Goal: Task Accomplishment & Management: Complete application form

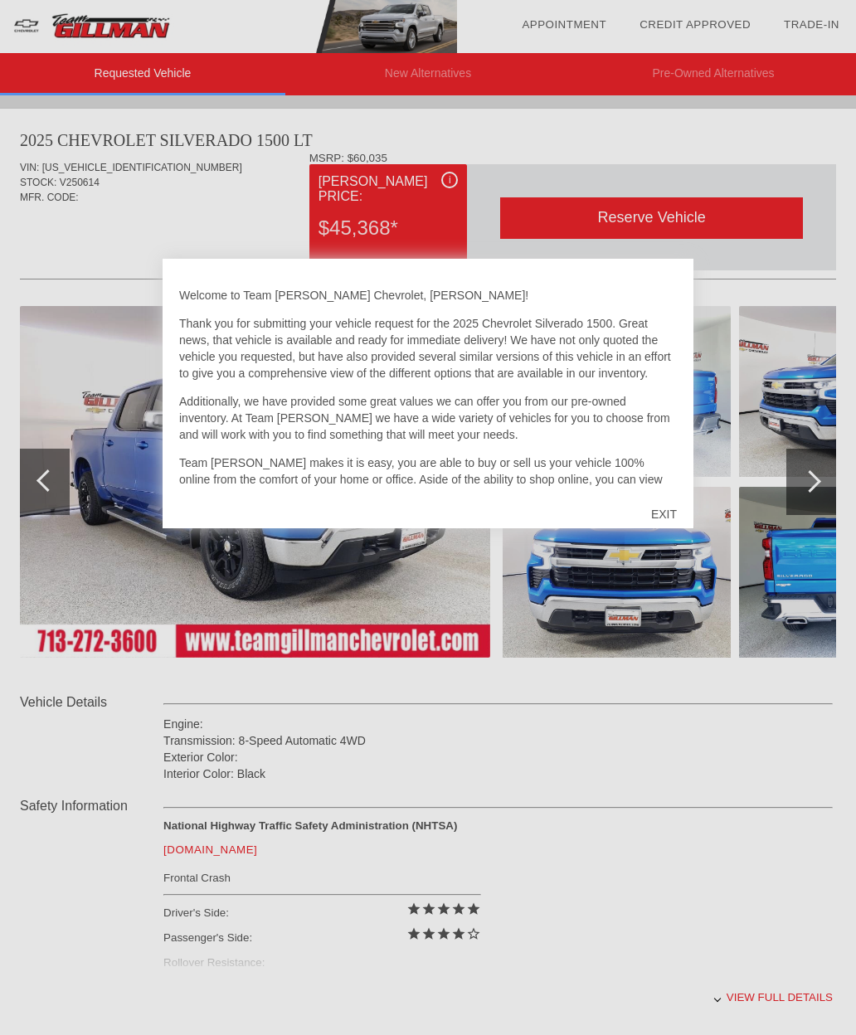
click at [662, 523] on div "EXIT" at bounding box center [664, 515] width 59 height 50
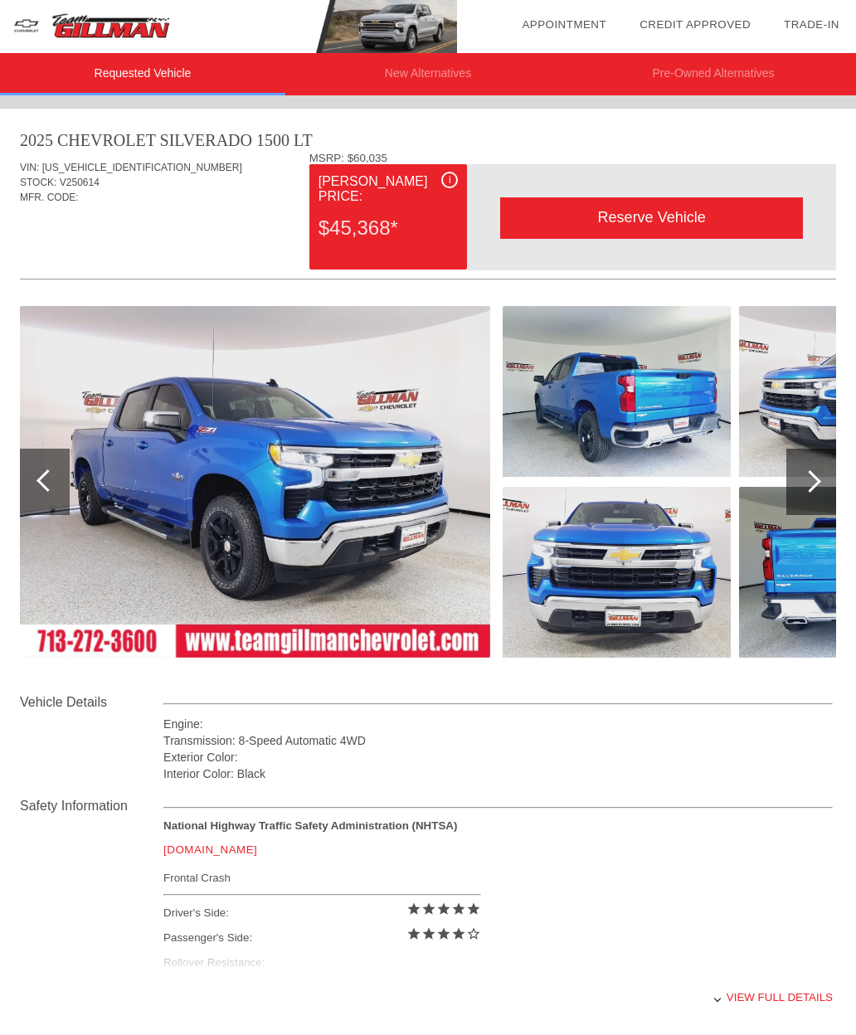
scroll to position [0, 2]
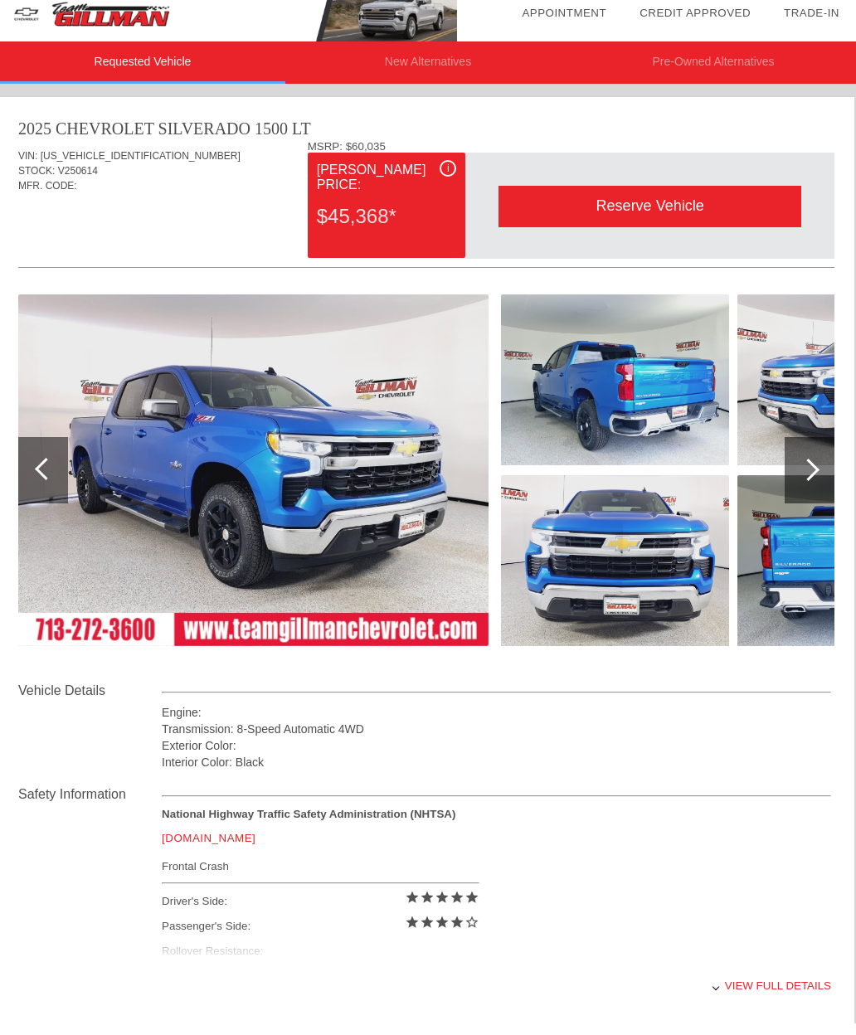
click at [806, 478] on div at bounding box center [808, 481] width 22 height 22
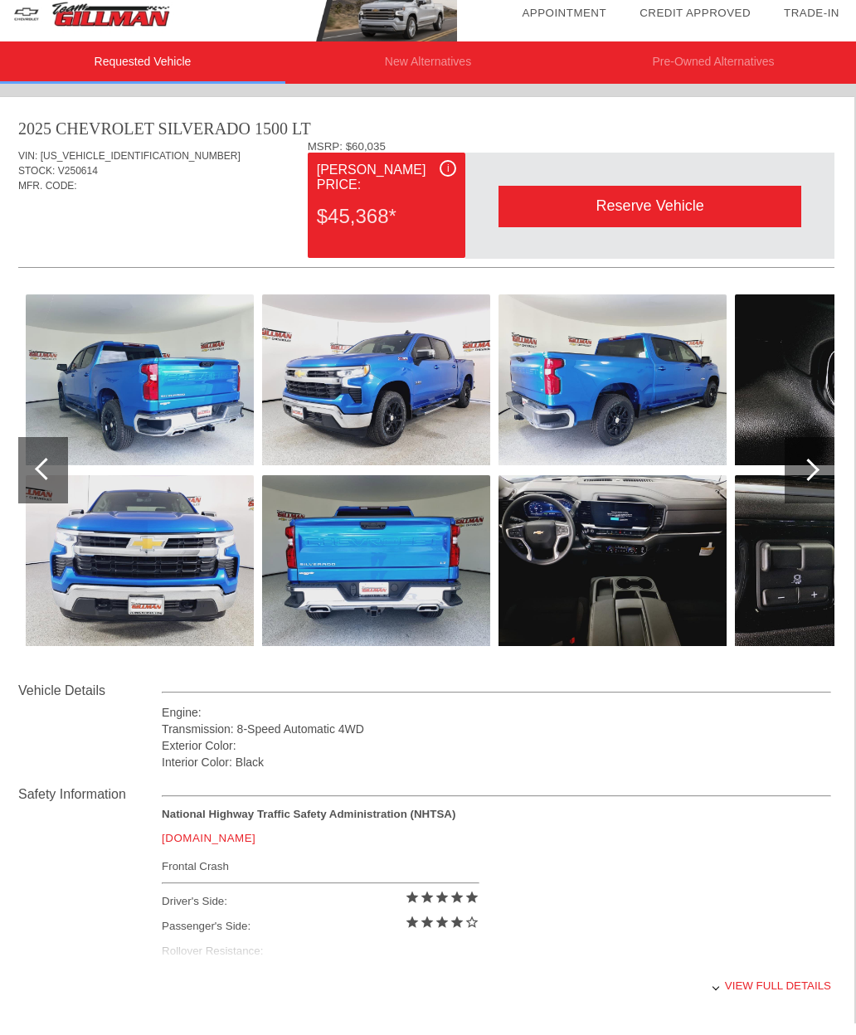
scroll to position [12, 2]
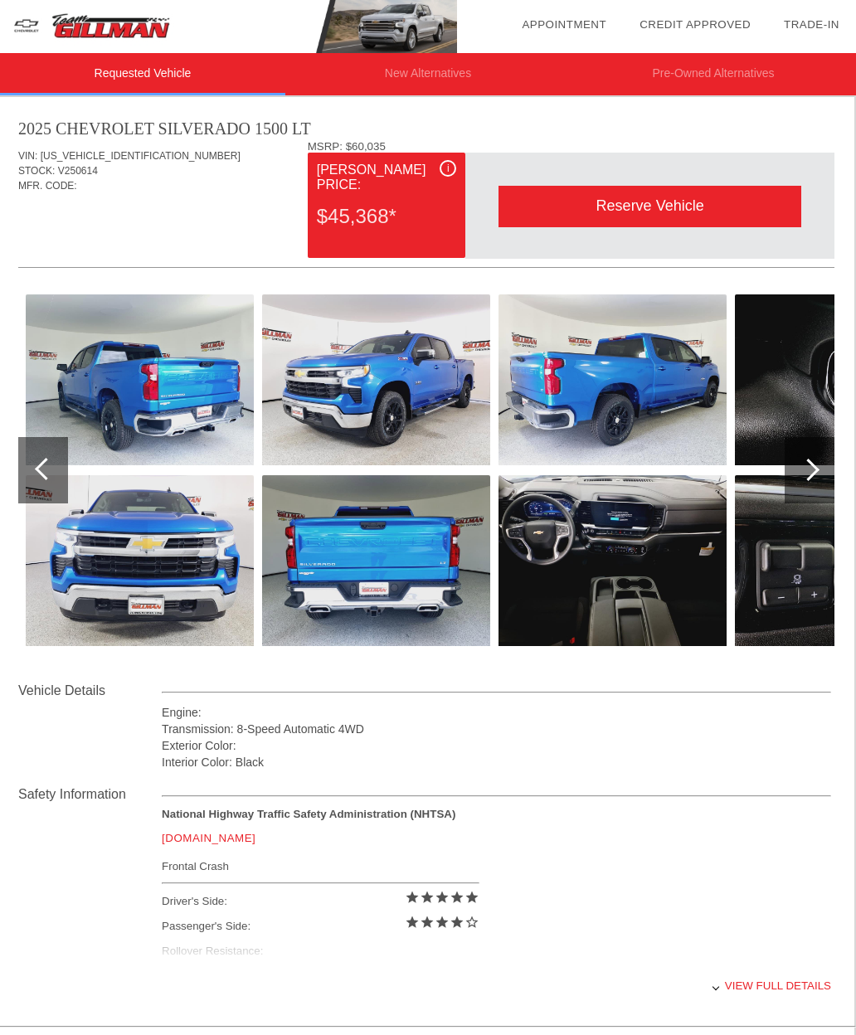
click at [584, 570] on img at bounding box center [613, 560] width 228 height 171
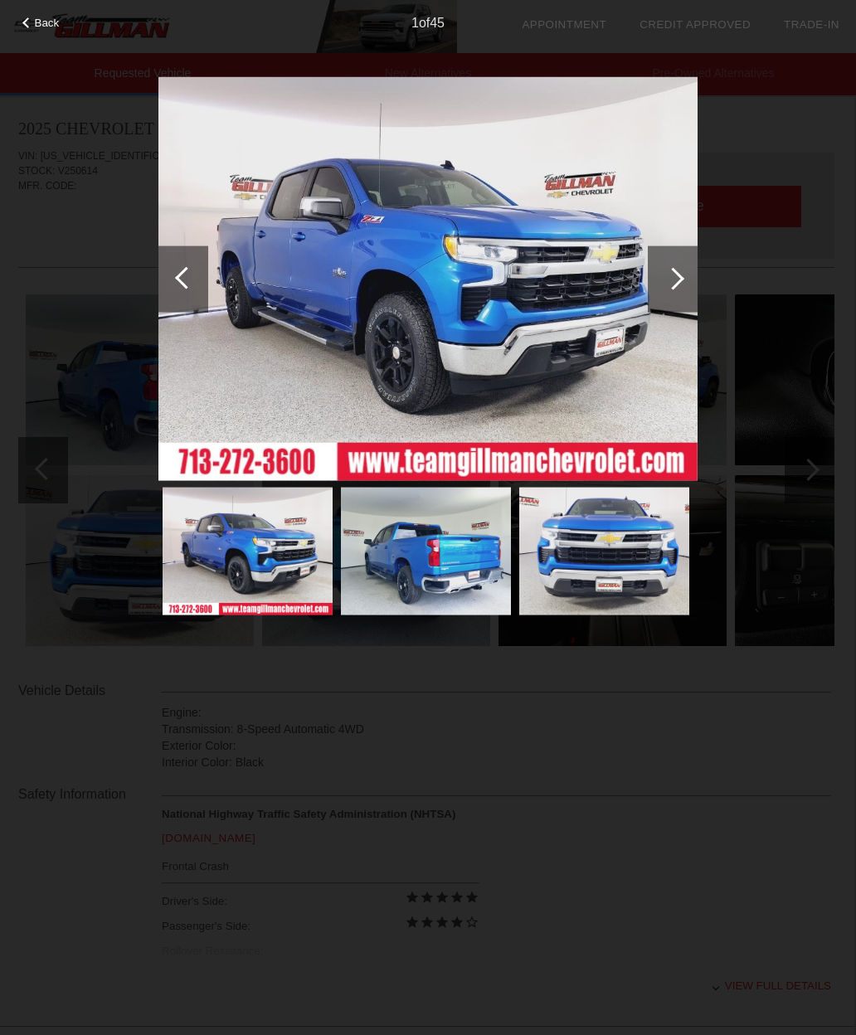
click at [672, 290] on div at bounding box center [673, 278] width 22 height 22
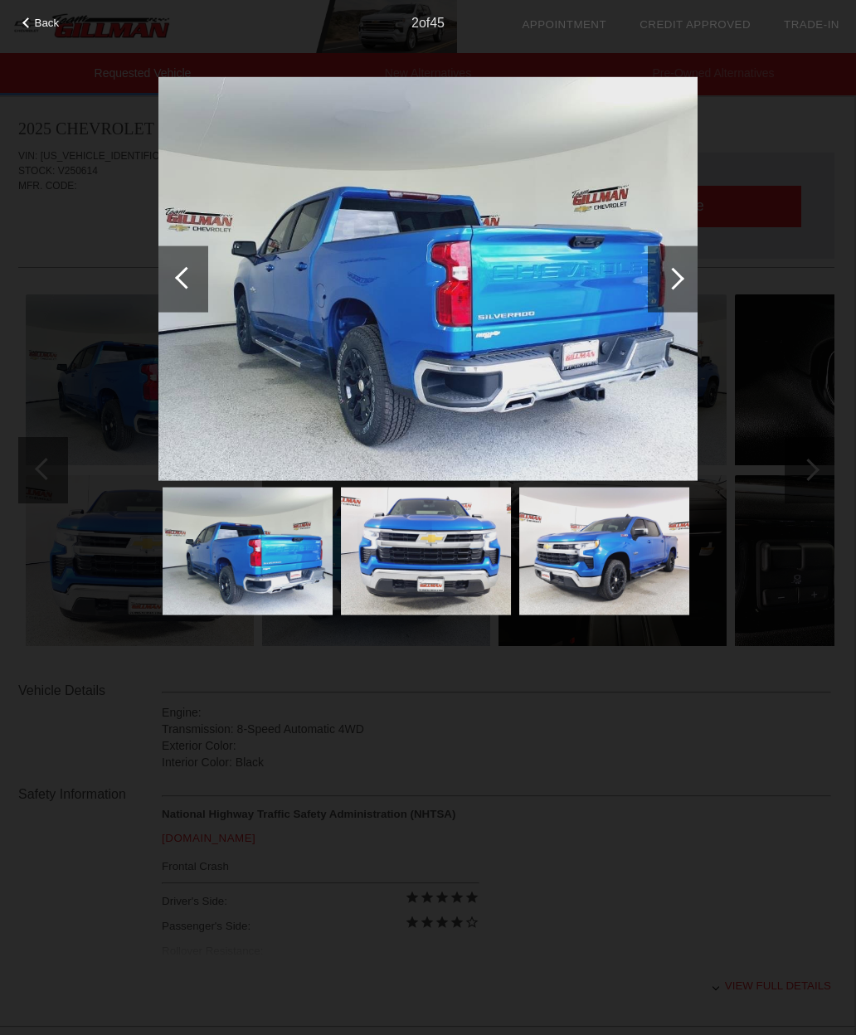
click at [653, 312] on div at bounding box center [673, 279] width 50 height 66
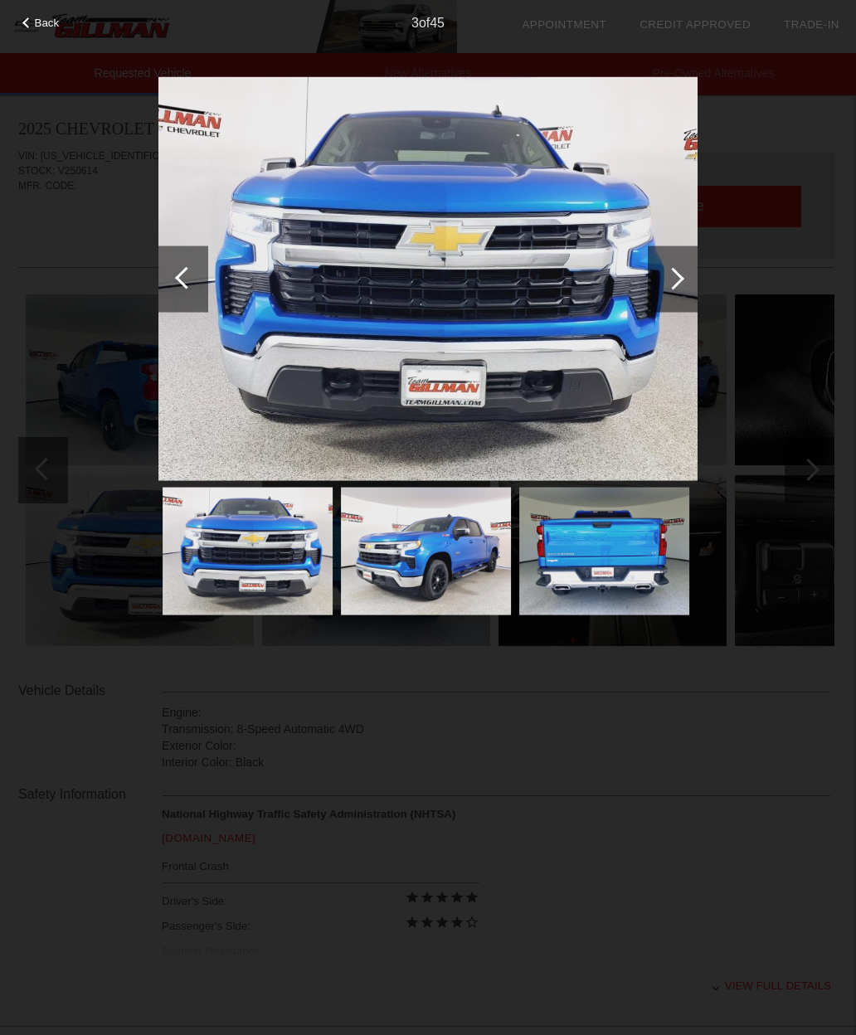
click at [676, 286] on div at bounding box center [673, 278] width 22 height 22
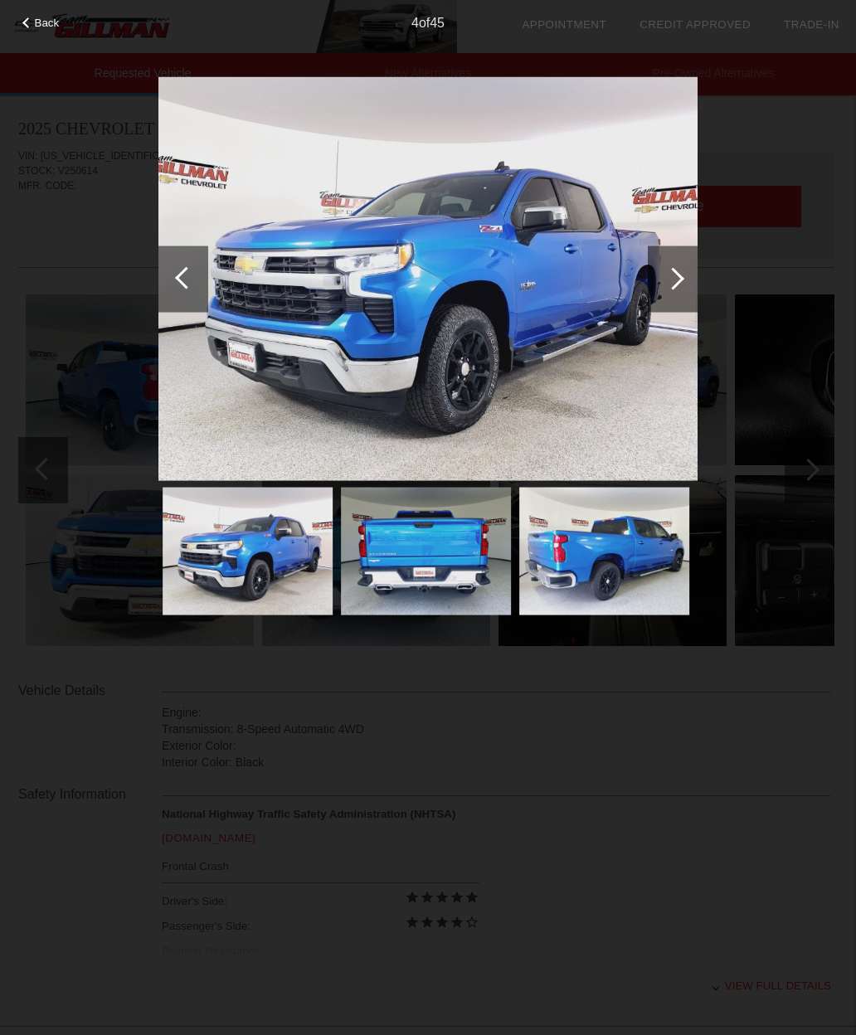
click at [670, 275] on div at bounding box center [673, 279] width 50 height 66
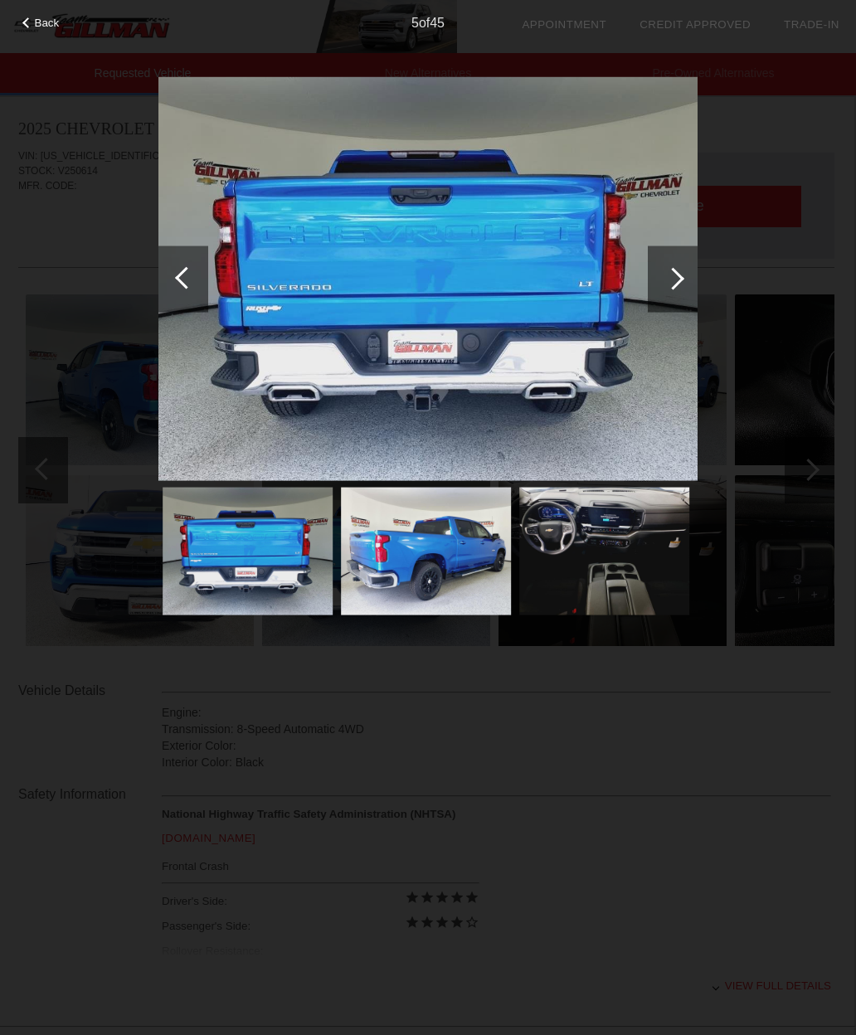
click at [696, 293] on div at bounding box center [673, 279] width 50 height 66
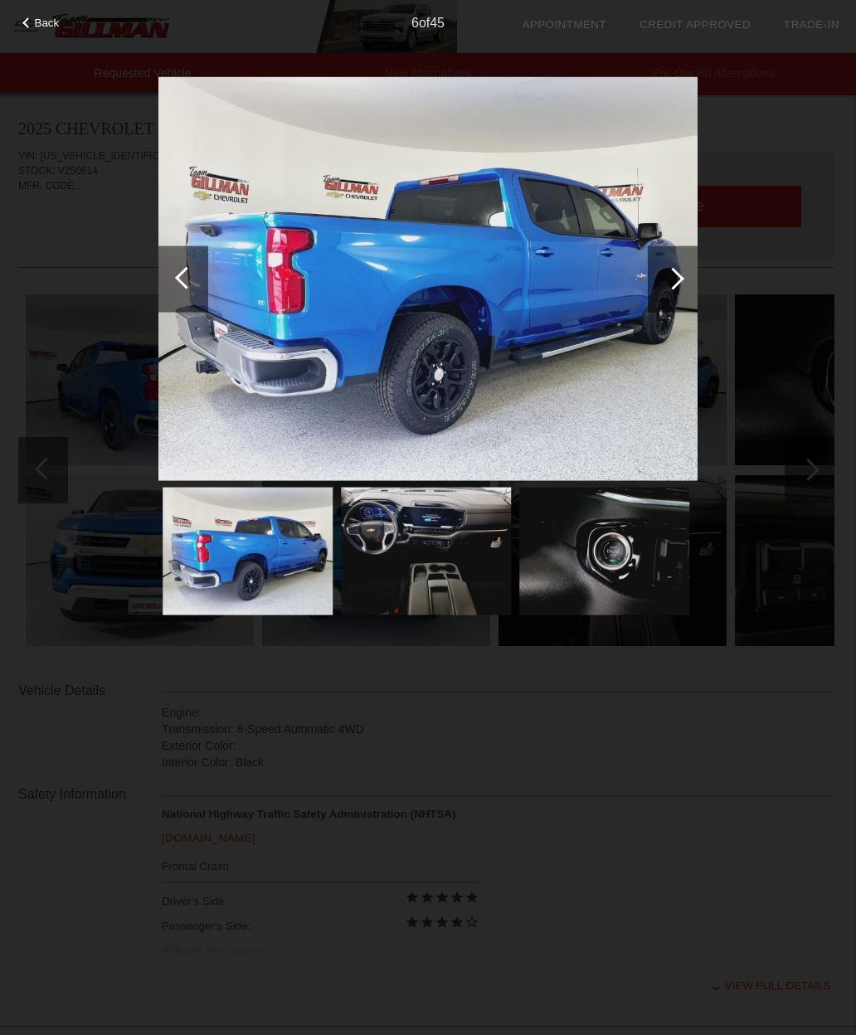
click at [695, 290] on div at bounding box center [673, 279] width 50 height 66
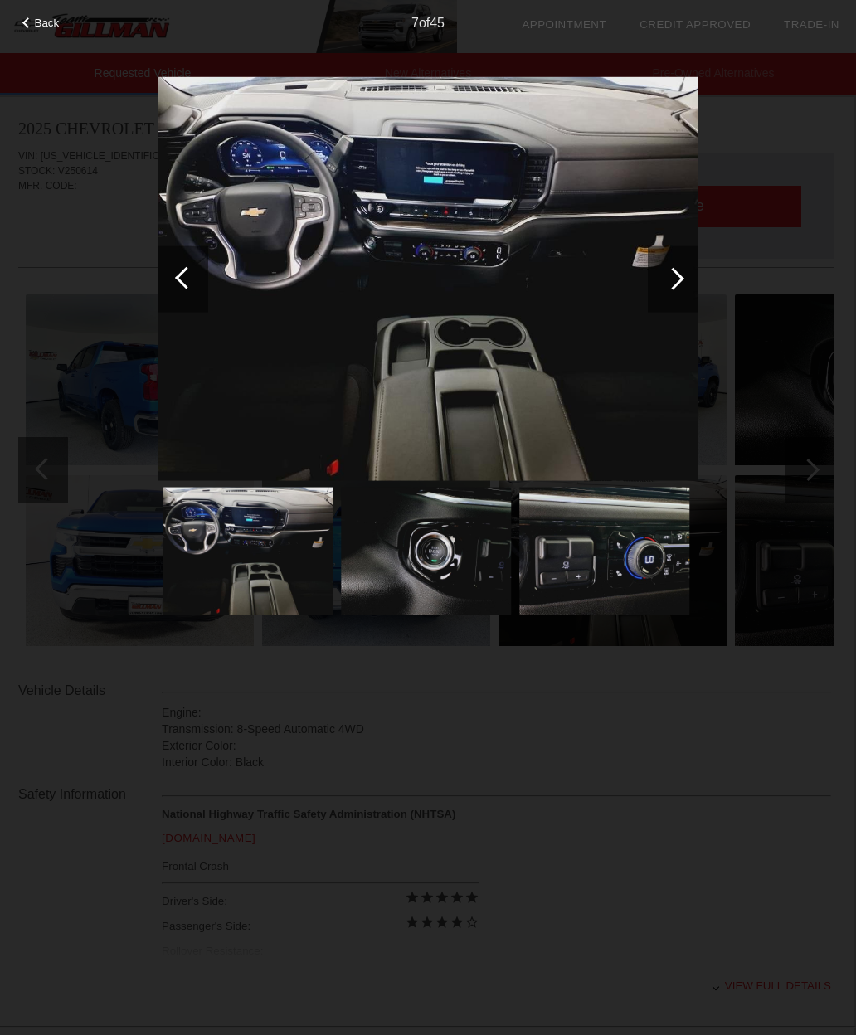
click at [682, 305] on div at bounding box center [673, 279] width 50 height 66
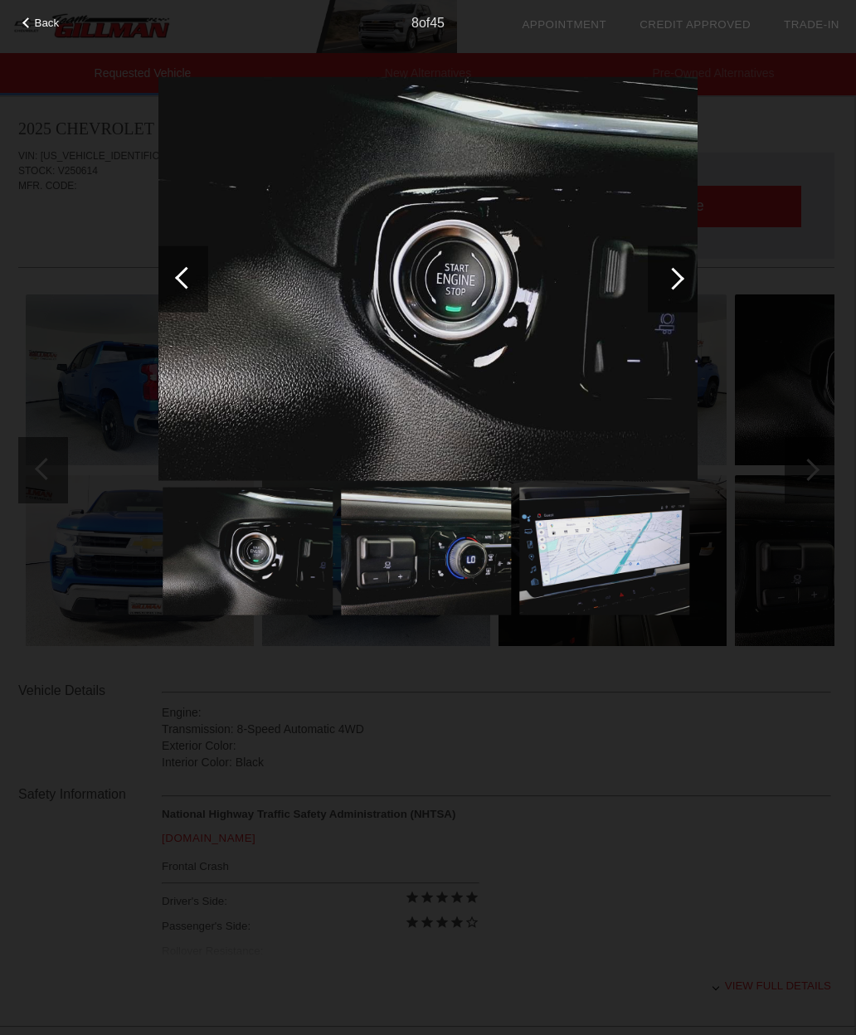
click at [666, 312] on div at bounding box center [673, 279] width 50 height 66
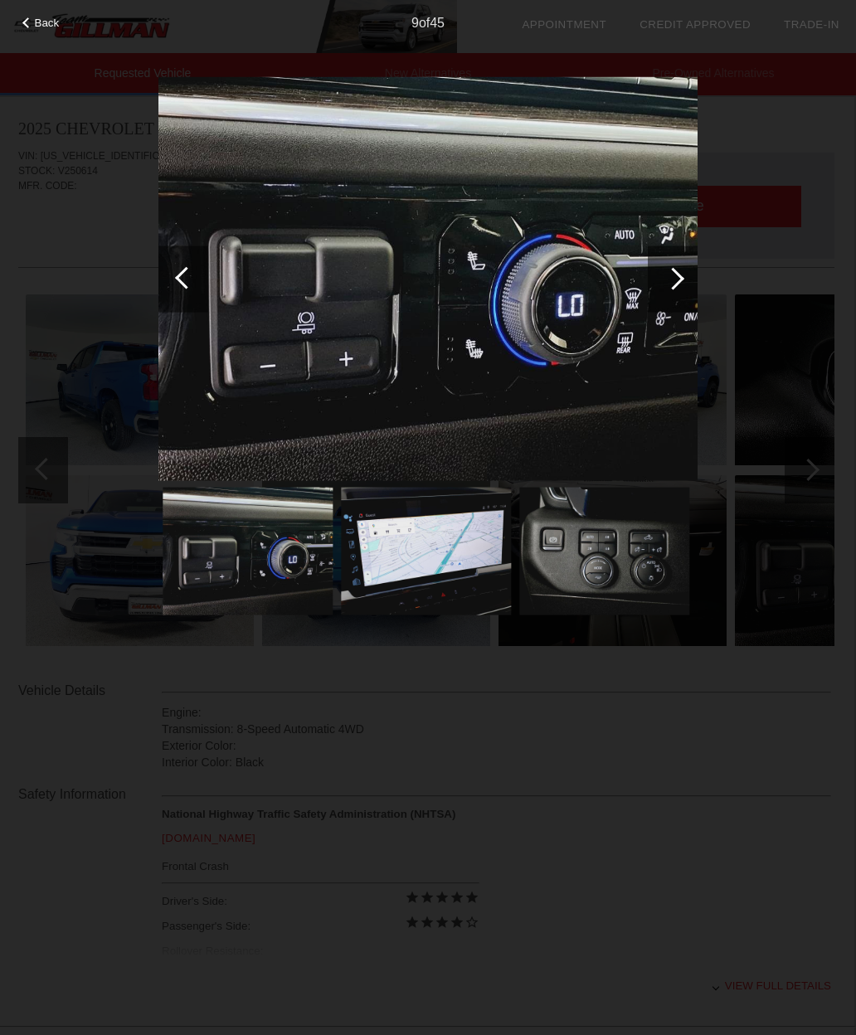
click at [677, 302] on div at bounding box center [673, 279] width 50 height 66
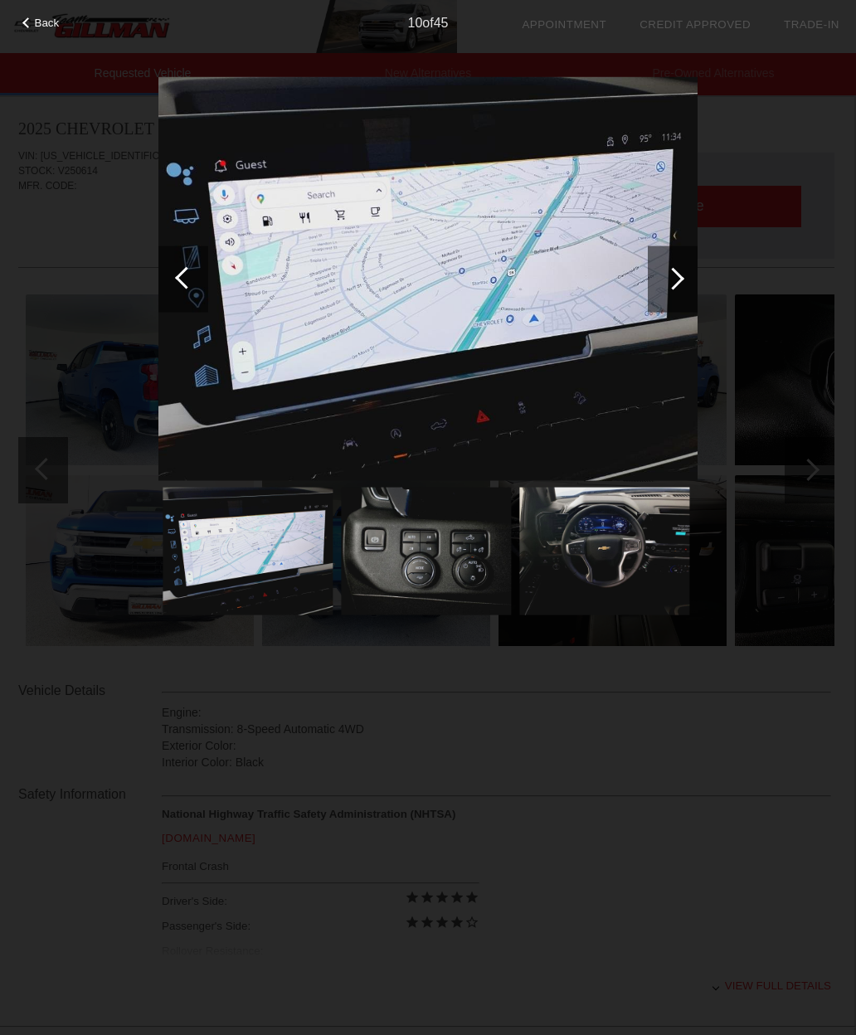
click at [690, 309] on div at bounding box center [673, 279] width 50 height 66
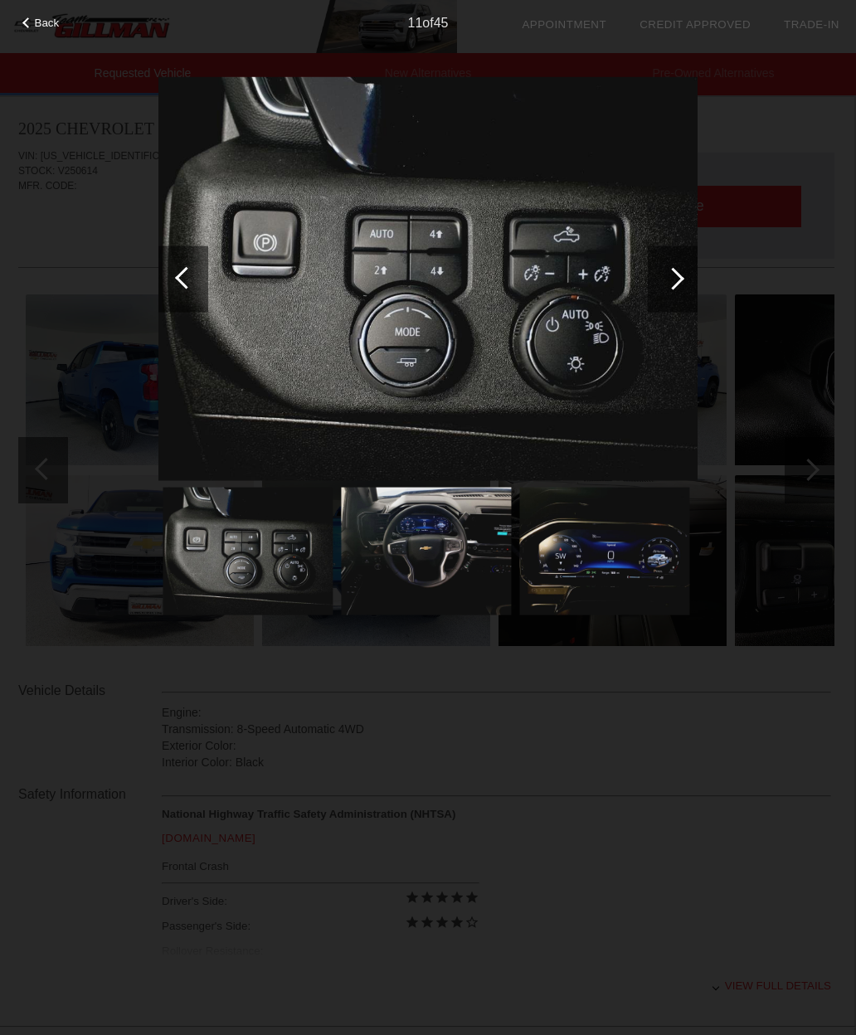
click at [670, 290] on div at bounding box center [673, 278] width 22 height 22
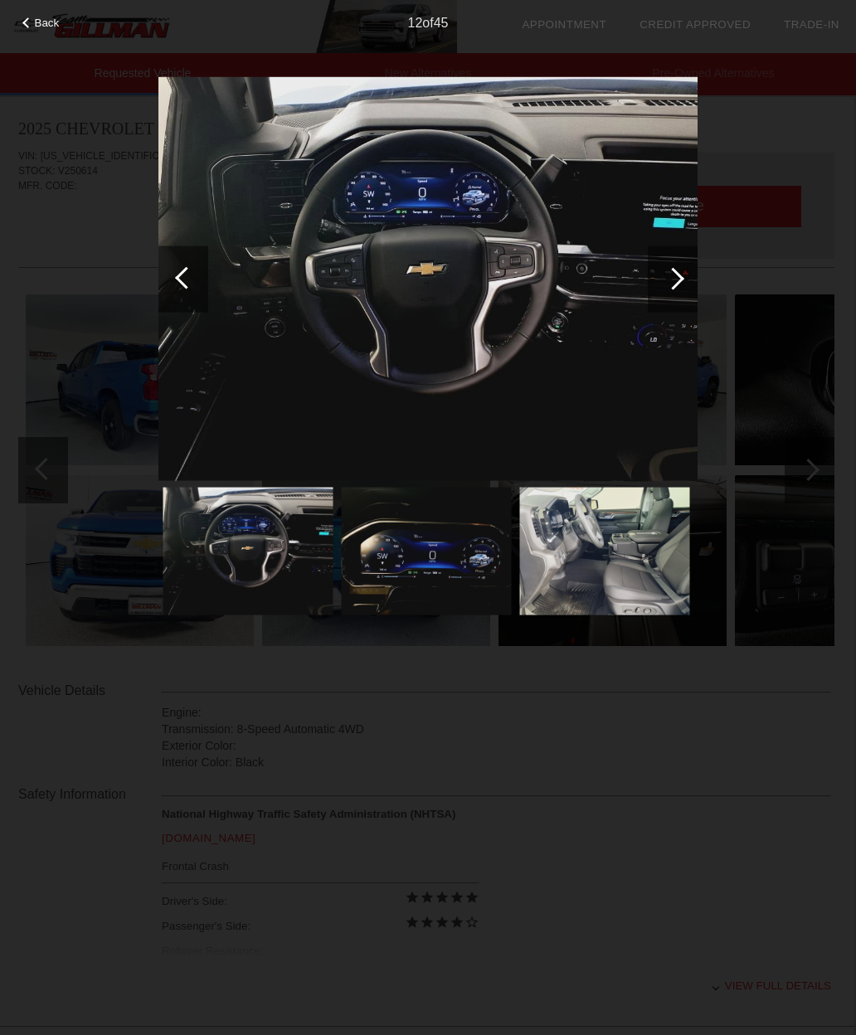
click at [695, 296] on div at bounding box center [673, 279] width 50 height 66
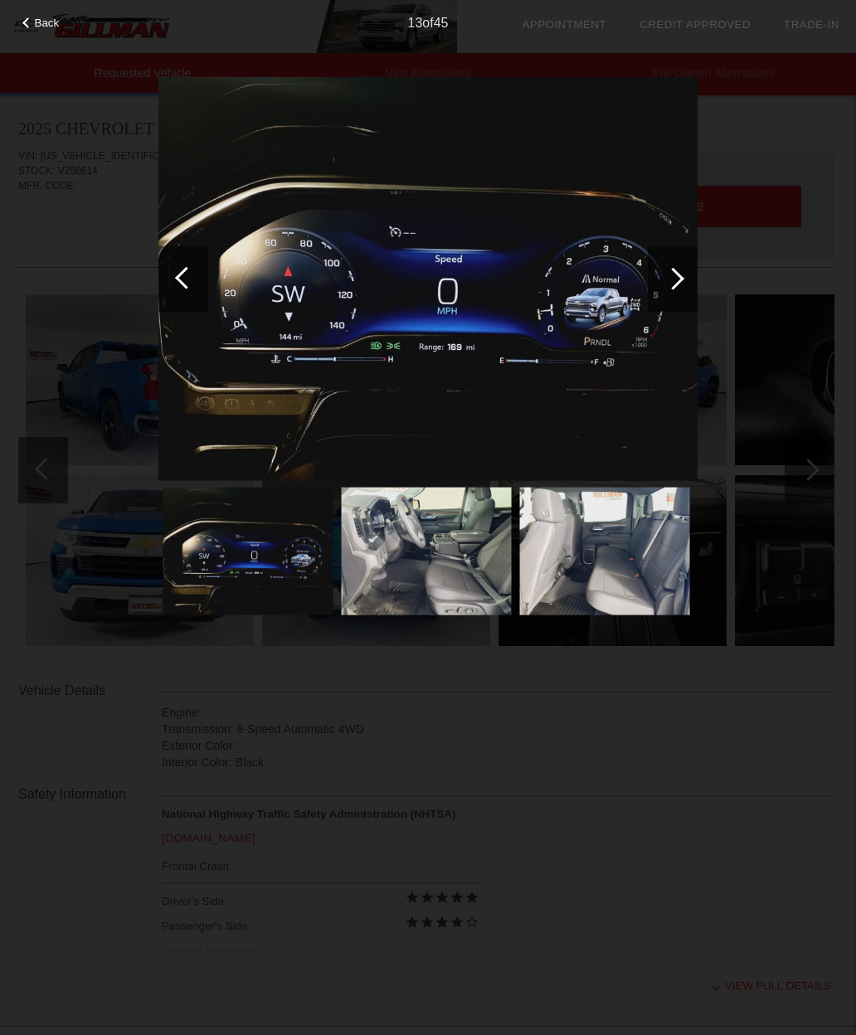
click at [684, 288] on div at bounding box center [673, 279] width 50 height 66
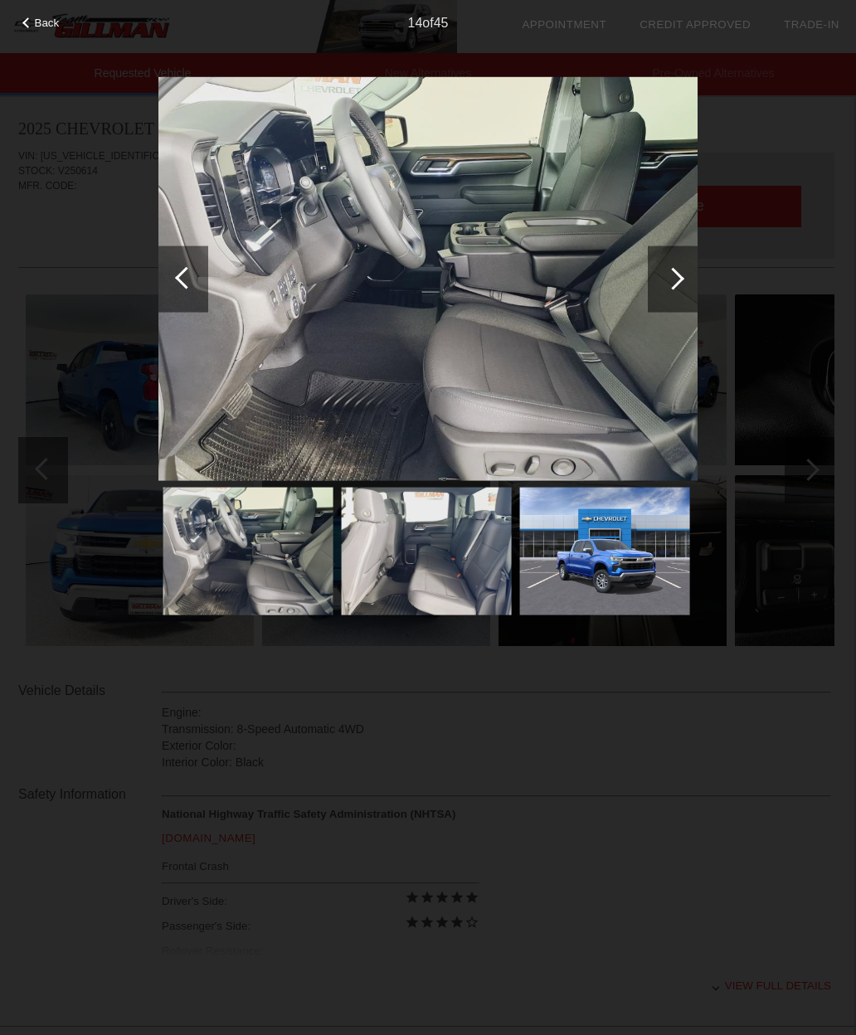
click at [693, 290] on div at bounding box center [673, 279] width 50 height 66
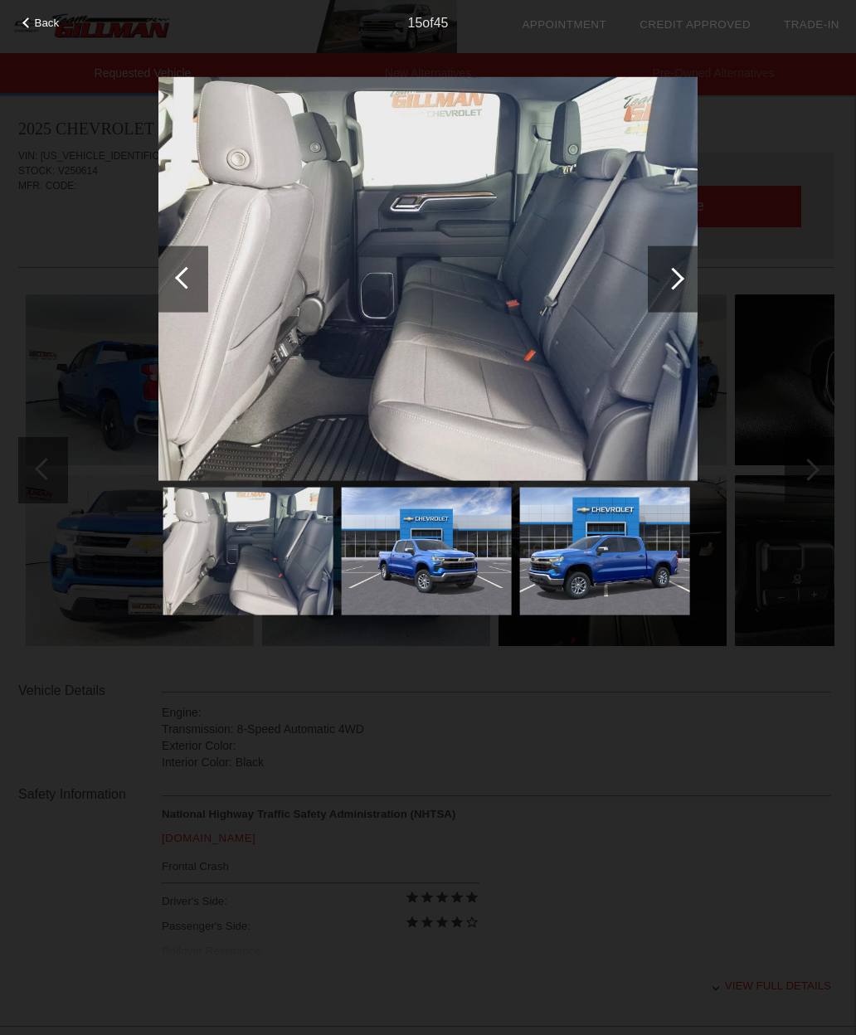
click at [47, 23] on span "Back" at bounding box center [47, 23] width 25 height 12
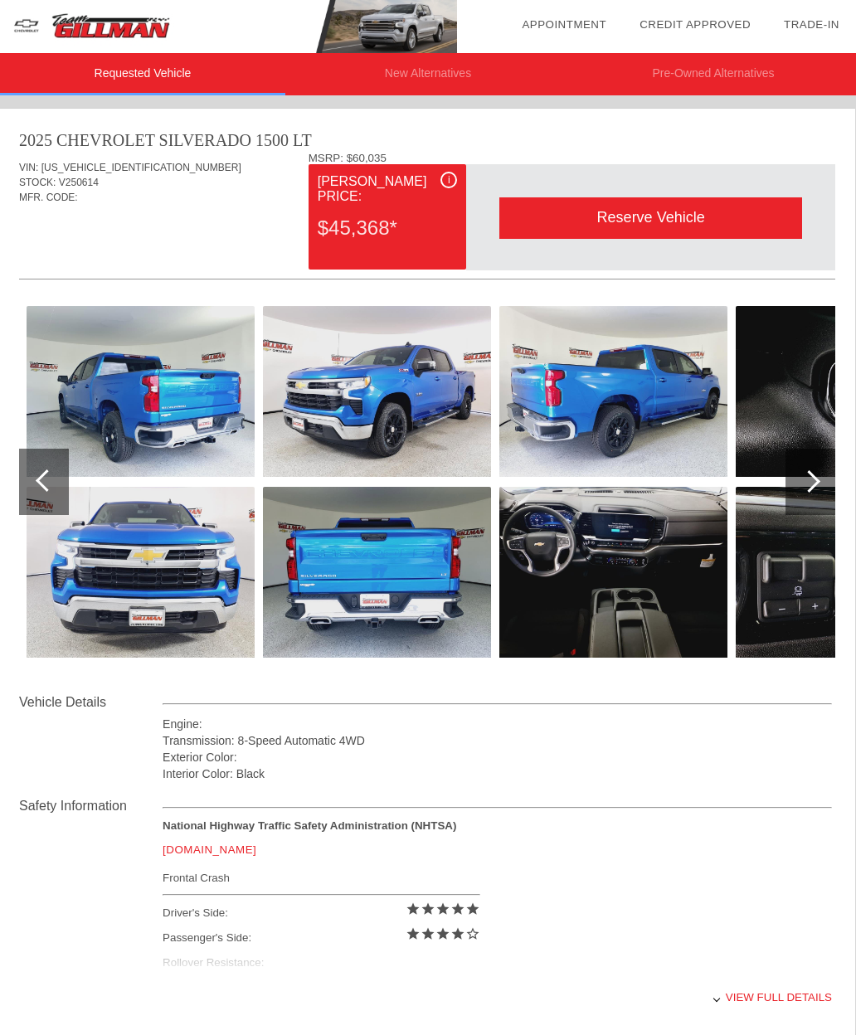
scroll to position [0, 0]
click at [815, 506] on div at bounding box center [812, 482] width 50 height 66
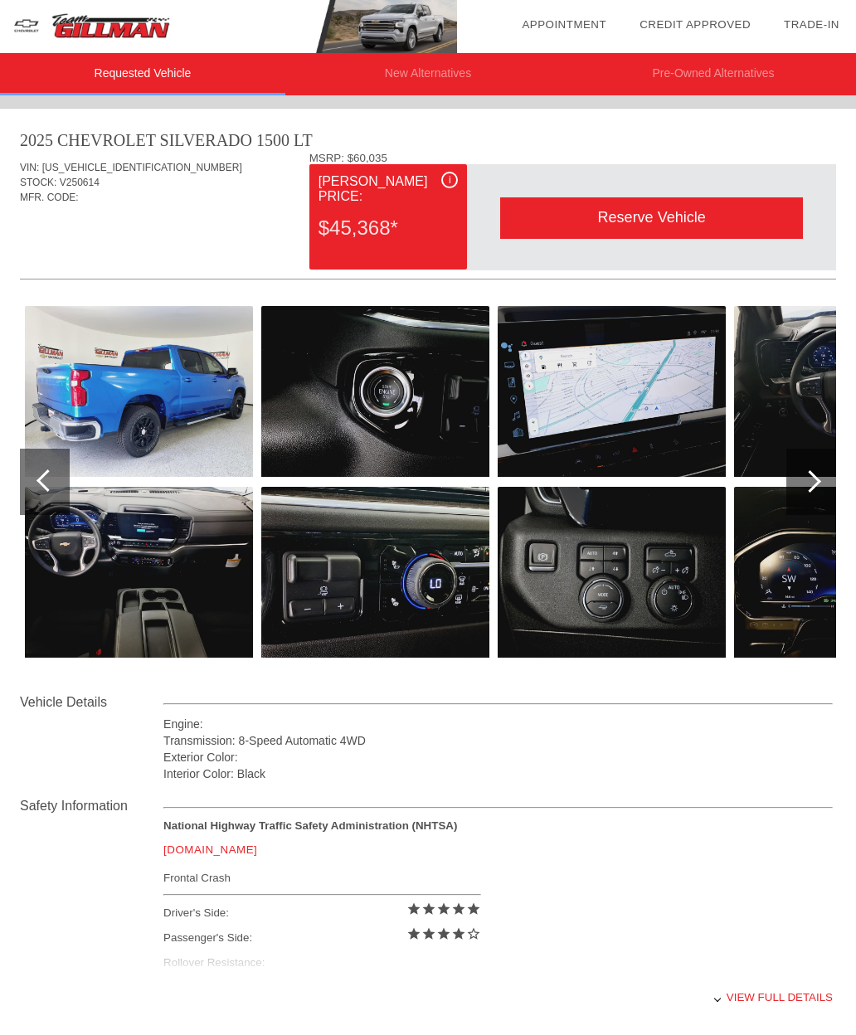
click at [821, 494] on div at bounding box center [812, 482] width 50 height 66
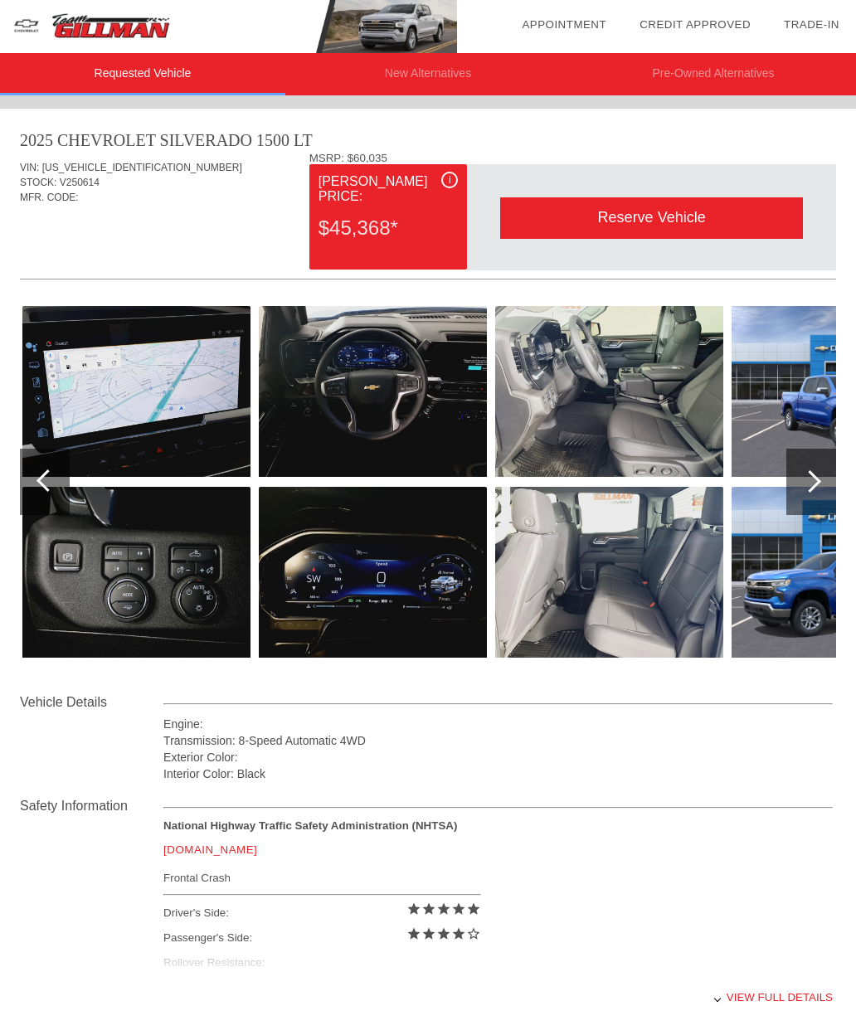
click at [833, 485] on div at bounding box center [812, 482] width 50 height 66
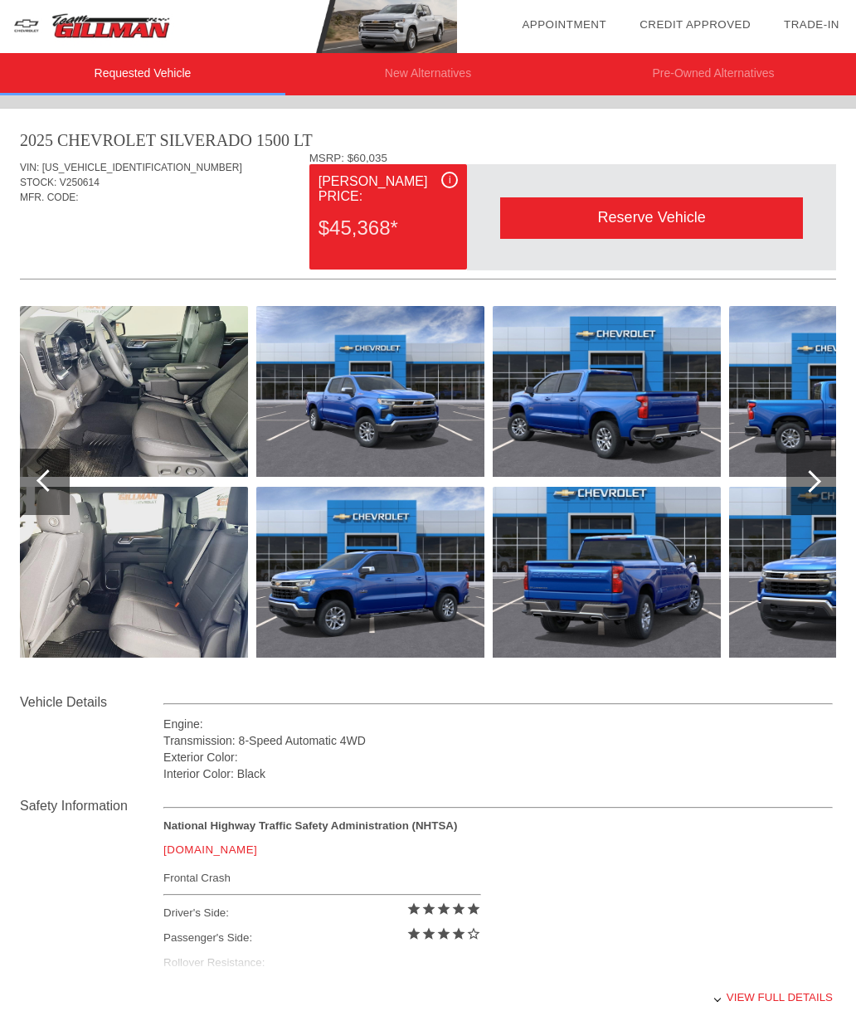
click at [834, 462] on div at bounding box center [812, 482] width 50 height 66
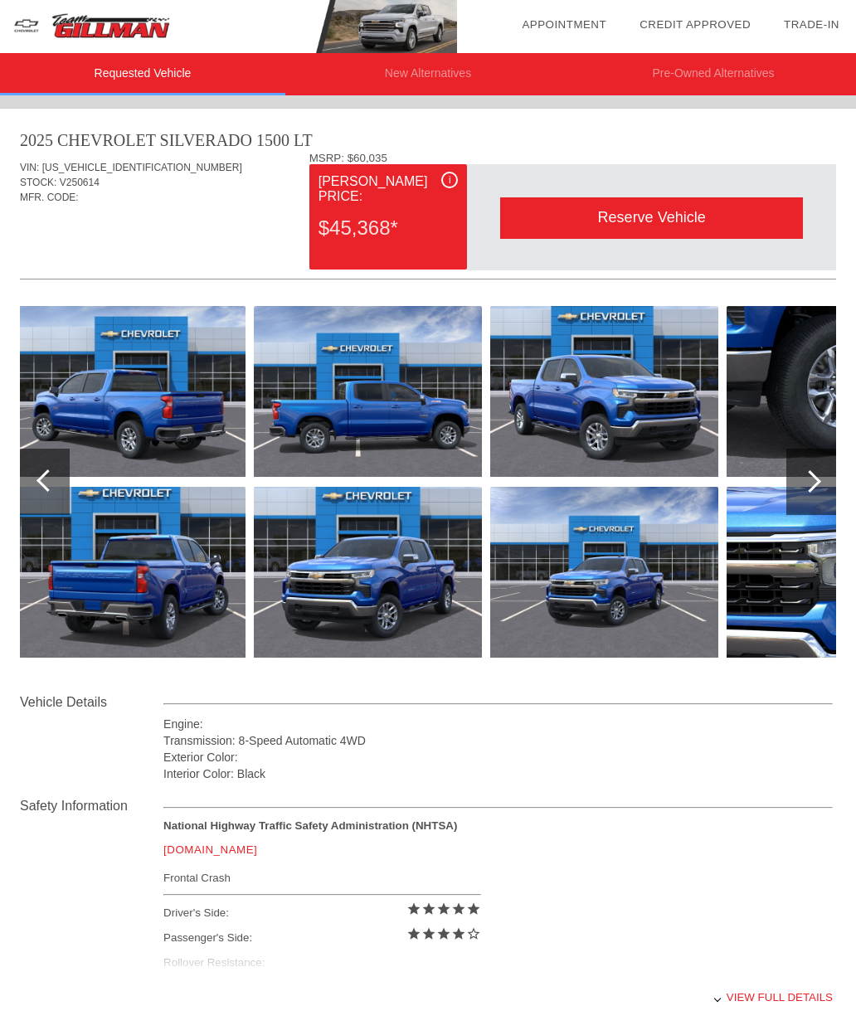
click at [835, 471] on div at bounding box center [812, 482] width 50 height 66
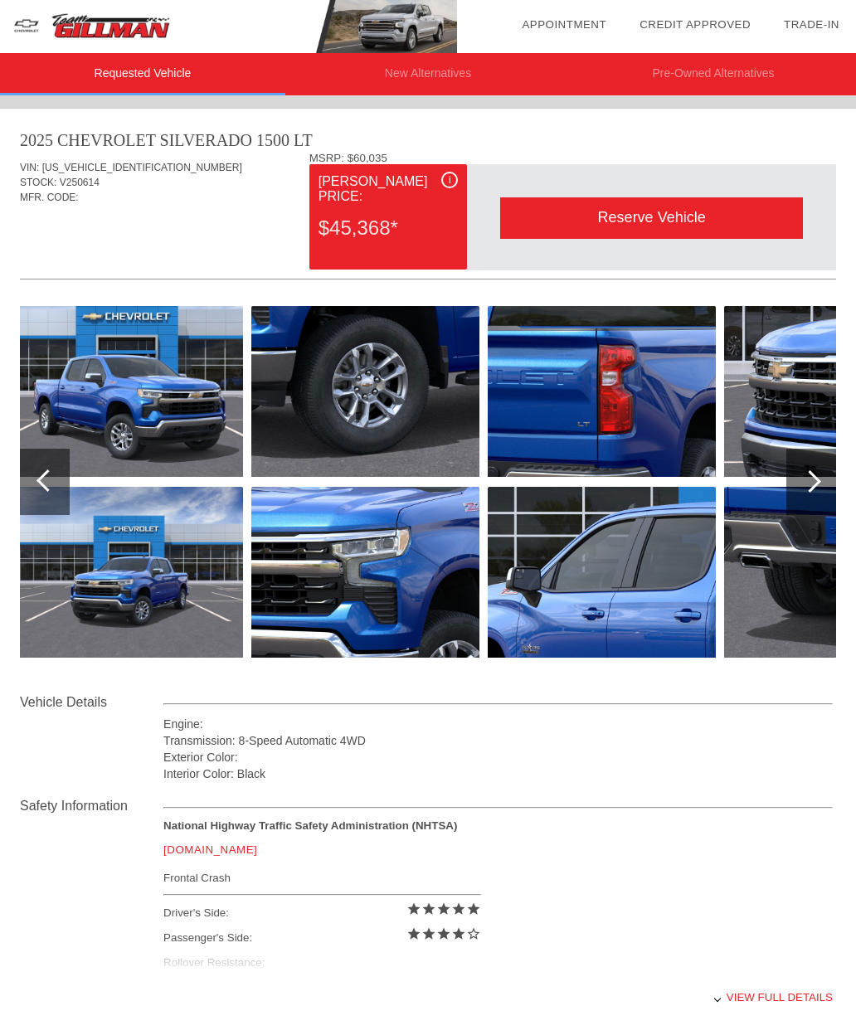
click at [835, 471] on div at bounding box center [812, 482] width 50 height 66
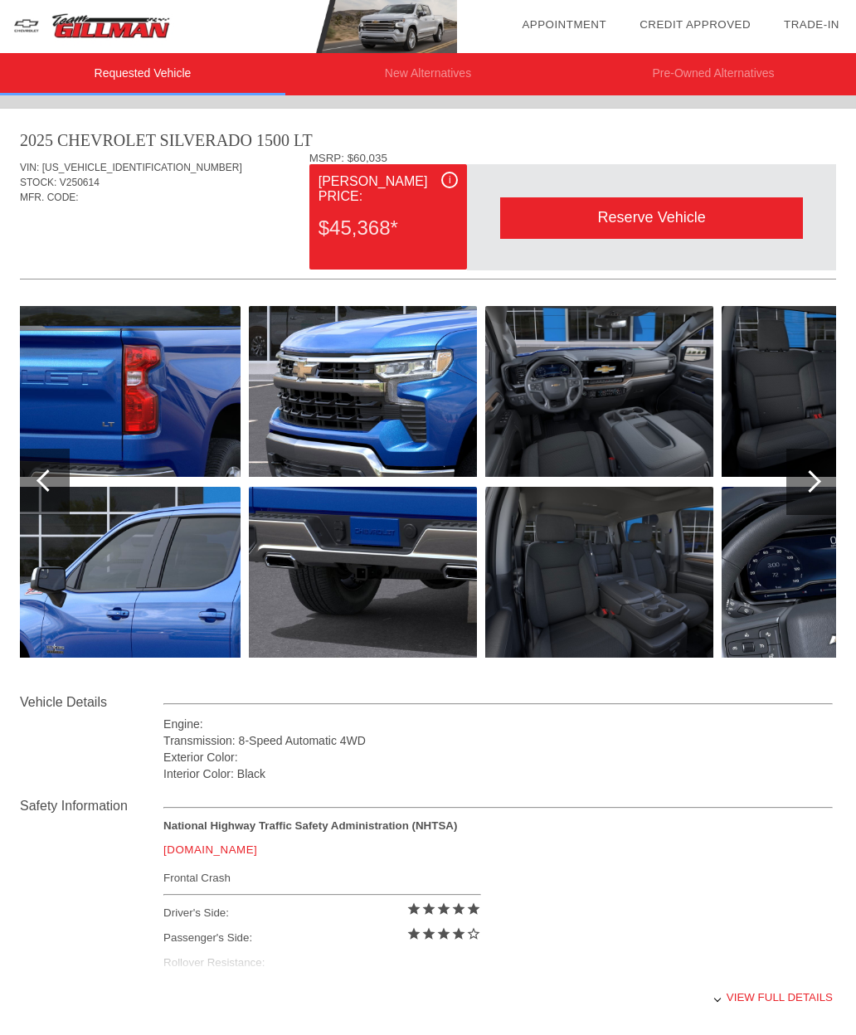
click at [832, 464] on div at bounding box center [812, 482] width 50 height 66
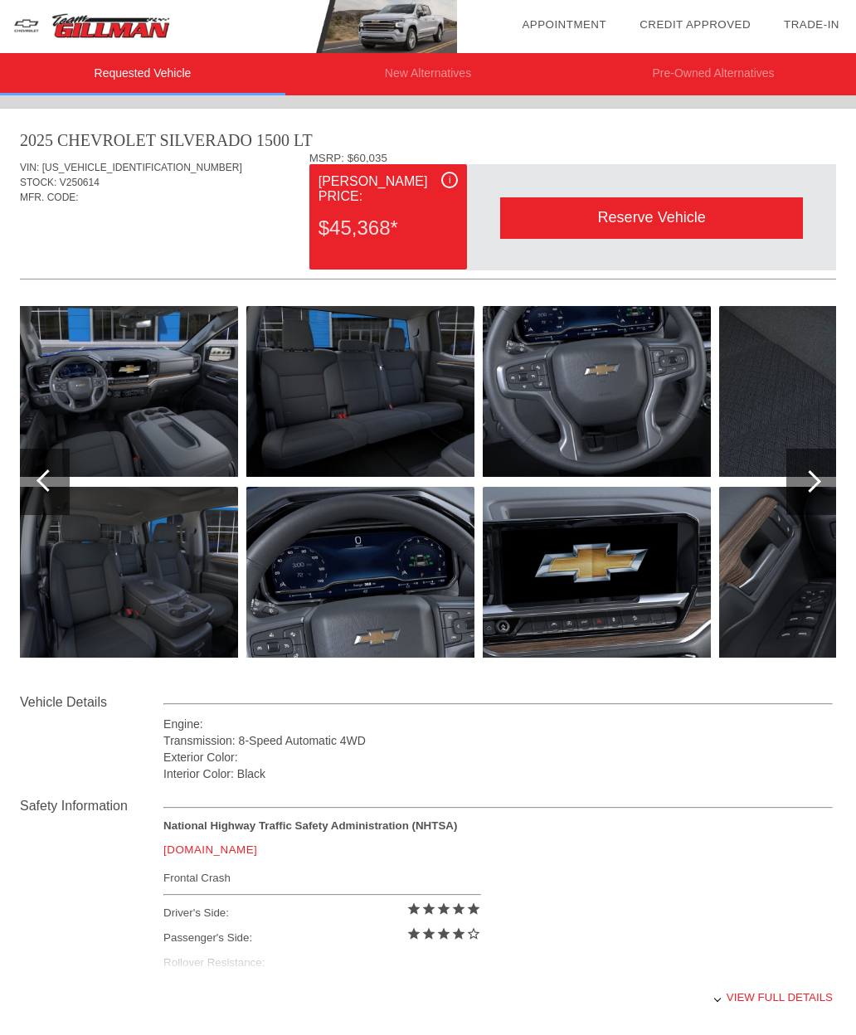
click at [833, 451] on div at bounding box center [812, 482] width 50 height 66
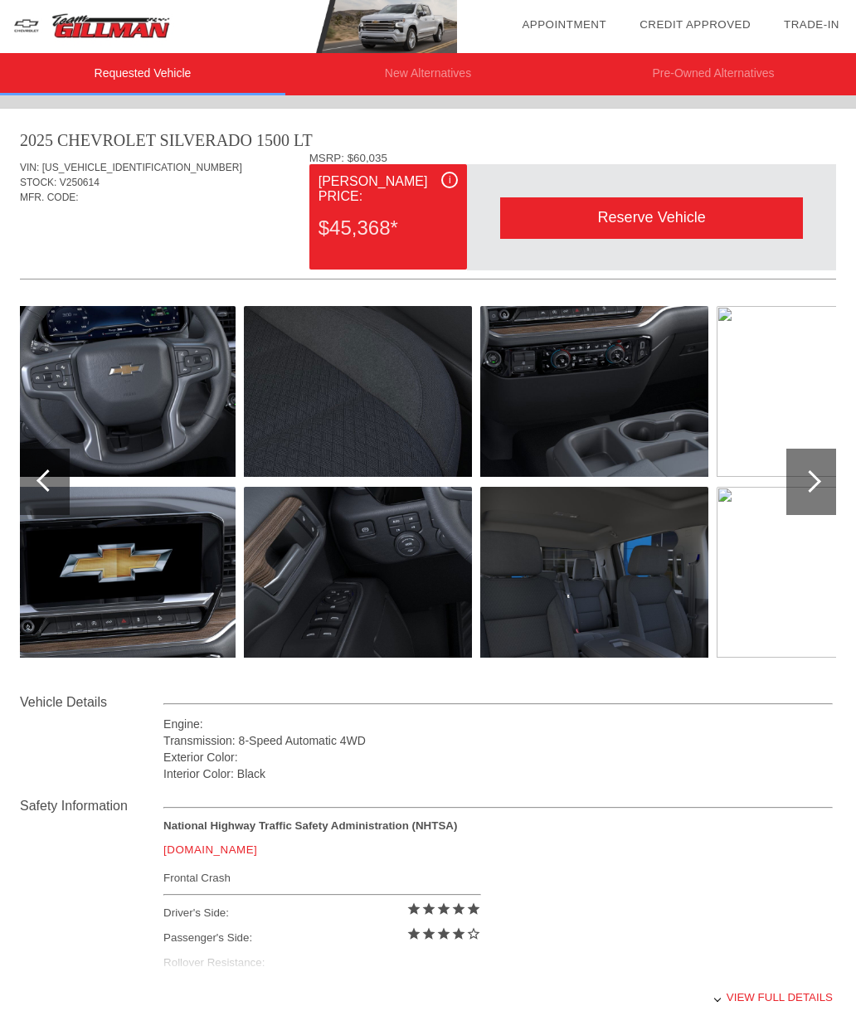
click at [831, 490] on div at bounding box center [812, 482] width 50 height 66
